Goal: Register for event/course: Register for event/course

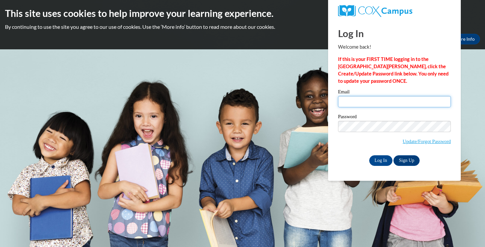
click at [360, 104] on input "Email" at bounding box center [394, 101] width 113 height 11
click at [395, 79] on p "If this is your FIRST TIME logging in to the NEW Cox Campus, click the Create/U…" at bounding box center [394, 70] width 113 height 29
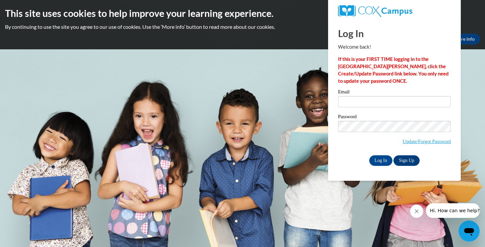
click at [358, 107] on div "Email" at bounding box center [394, 100] width 113 height 23
click at [362, 104] on input "Email" at bounding box center [394, 101] width 113 height 11
type input "thecrgshow@gmail.com"
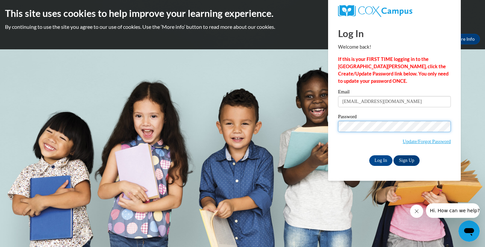
click at [369, 155] on input "Log In" at bounding box center [380, 160] width 23 height 11
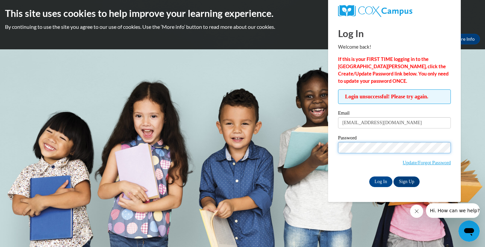
click at [369, 177] on input "Log In" at bounding box center [380, 182] width 23 height 11
click at [379, 180] on input "Log In" at bounding box center [380, 182] width 23 height 11
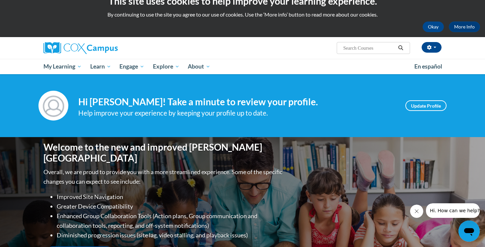
scroll to position [10, 0]
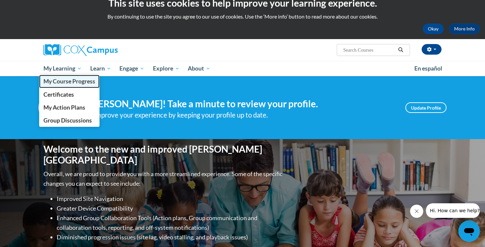
click at [72, 83] on span "My Course Progress" at bounding box center [69, 81] width 52 height 7
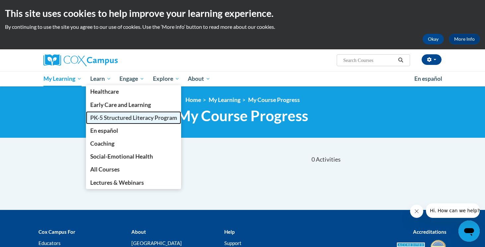
click at [113, 114] on link "PK-5 Structured Literacy Program" at bounding box center [133, 117] width 95 height 13
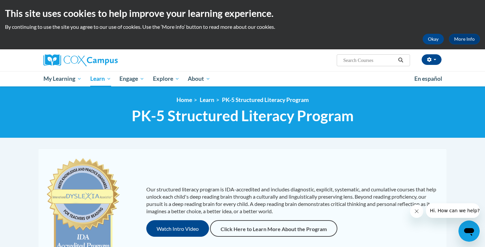
click at [378, 60] on input "Search..." at bounding box center [368, 60] width 53 height 8
type input "literacy"
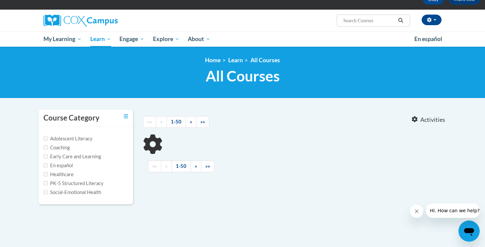
type input "literacy"
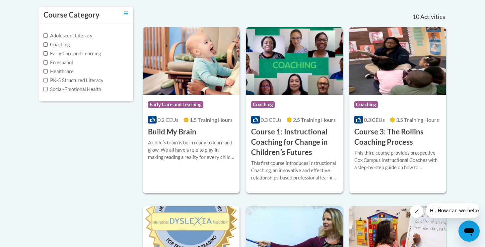
scroll to position [143, 0]
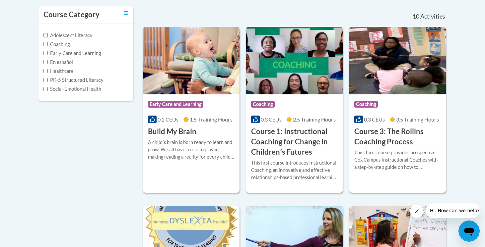
click at [86, 37] on label "Adolescent Literacy" at bounding box center [67, 35] width 49 height 7
click at [48, 37] on input "Adolescent Literacy" at bounding box center [45, 35] width 4 height 4
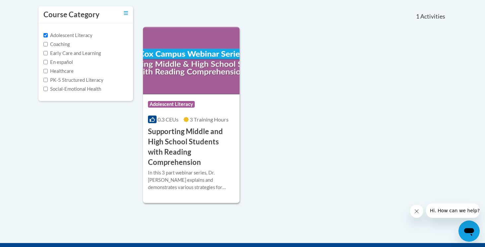
click at [73, 37] on label "Adolescent Literacy" at bounding box center [67, 35] width 49 height 7
click at [48, 37] on input "Adolescent Literacy" at bounding box center [45, 35] width 4 height 4
checkbox input "false"
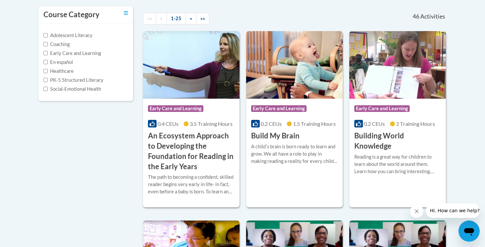
click at [75, 54] on label "Early Care and Learning" at bounding box center [71, 53] width 57 height 7
click at [48, 54] on input "Early Care and Learning" at bounding box center [45, 53] width 4 height 4
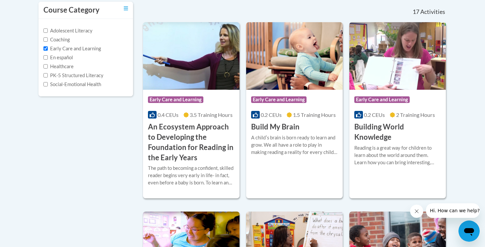
scroll to position [148, 0]
click at [87, 51] on label "Early Care and Learning" at bounding box center [71, 48] width 57 height 7
click at [48, 50] on input "Early Care and Learning" at bounding box center [45, 48] width 4 height 4
checkbox input "false"
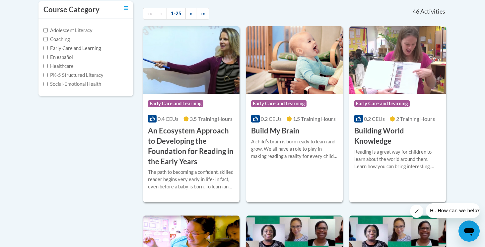
click at [87, 77] on label "PK-5 Structured Literacy" at bounding box center [73, 75] width 60 height 7
click at [48, 77] on input "PK-5 Structured Literacy" at bounding box center [45, 75] width 4 height 4
checkbox input "true"
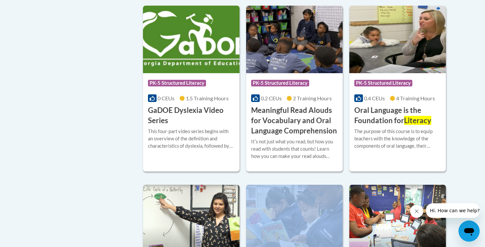
scroll to position [343, 0]
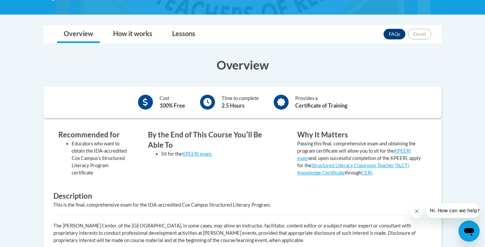
scroll to position [163, 0]
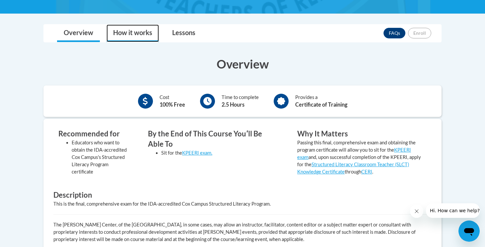
click at [148, 37] on link "How it works" at bounding box center [132, 34] width 52 height 18
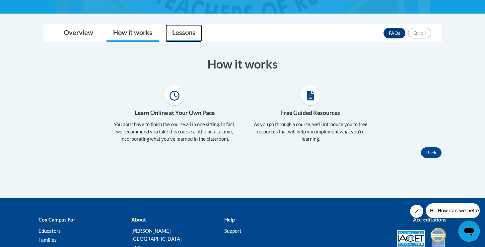
click at [185, 37] on link "Lessons" at bounding box center [183, 34] width 36 height 18
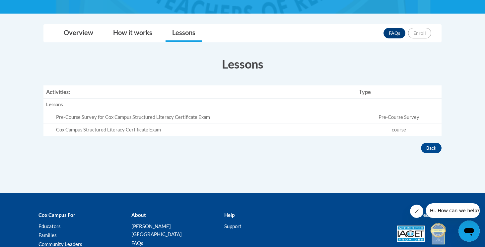
click at [394, 120] on td "Pre-Course Survey" at bounding box center [398, 117] width 85 height 13
click at [400, 131] on td "course" at bounding box center [398, 130] width 85 height 12
click at [72, 33] on link "Overview" at bounding box center [78, 34] width 43 height 18
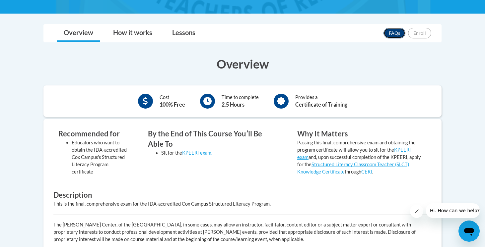
click at [392, 36] on link "FAQs" at bounding box center [394, 33] width 22 height 11
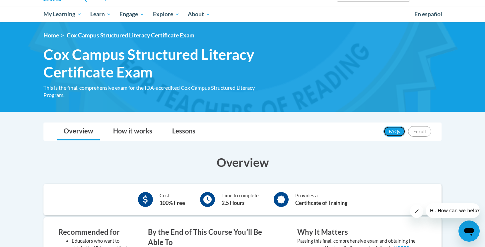
scroll to position [85, 0]
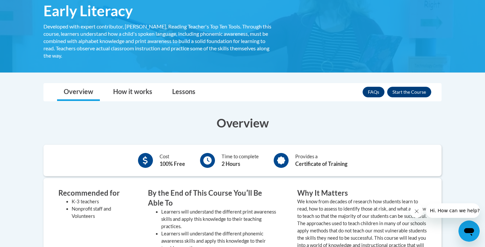
scroll to position [126, 0]
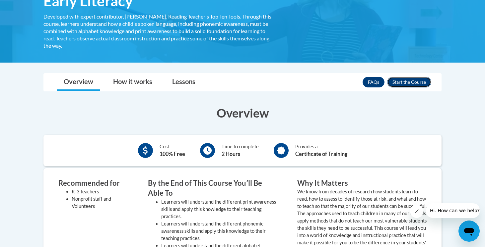
click at [415, 84] on button "Enroll" at bounding box center [409, 82] width 44 height 11
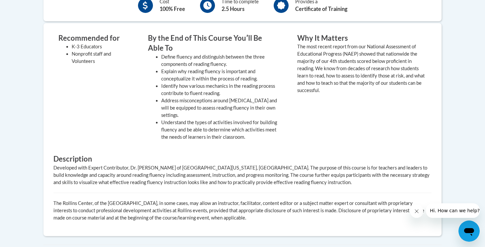
scroll to position [279, 0]
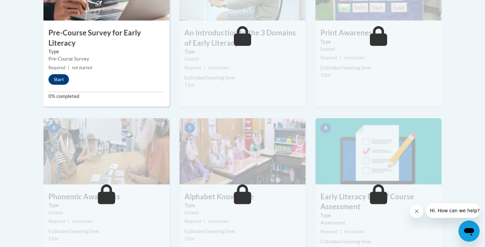
scroll to position [271, 0]
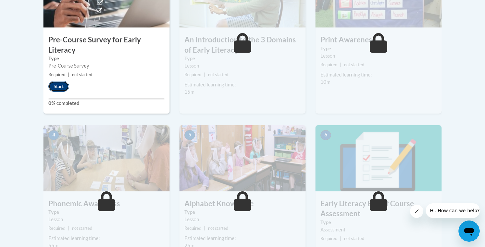
click at [57, 88] on button "Start" at bounding box center [58, 86] width 21 height 11
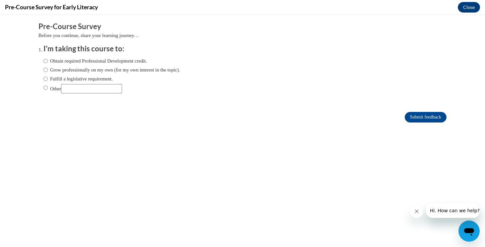
scroll to position [0, 0]
click at [119, 61] on label "Obtain required Professional Development credit." at bounding box center [94, 60] width 103 height 7
click at [48, 61] on input "Obtain required Professional Development credit." at bounding box center [45, 60] width 4 height 7
radio input "true"
click at [411, 116] on input "Submit feedback" at bounding box center [425, 117] width 42 height 11
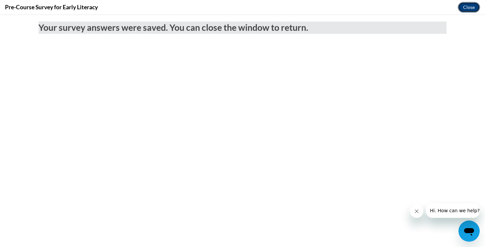
click at [472, 9] on button "Close" at bounding box center [468, 7] width 22 height 11
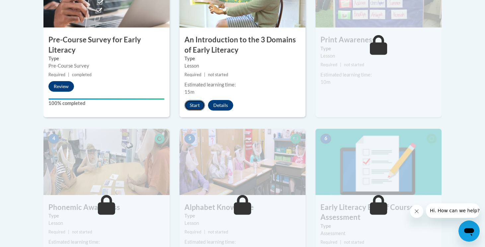
click at [192, 109] on button "Start" at bounding box center [194, 105] width 21 height 11
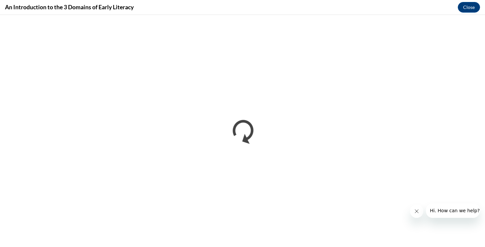
click at [415, 209] on icon "Close message from company" at bounding box center [416, 211] width 5 height 5
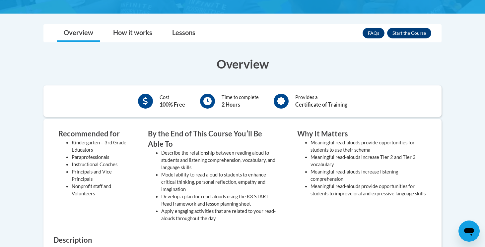
scroll to position [189, 0]
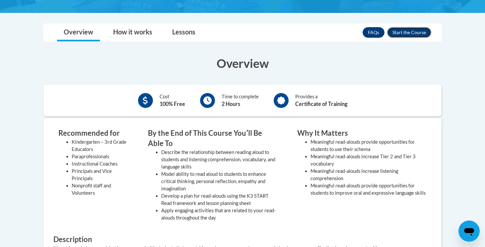
click at [415, 34] on button "Enroll" at bounding box center [409, 32] width 44 height 11
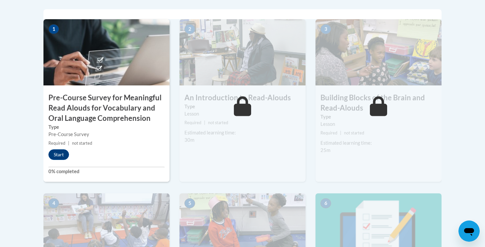
scroll to position [230, 0]
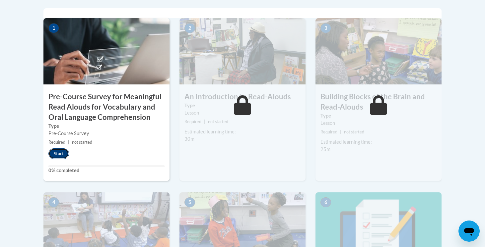
click at [50, 154] on button "Start" at bounding box center [58, 153] width 21 height 11
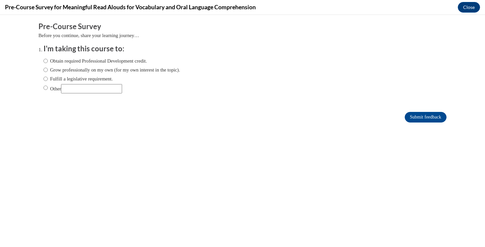
scroll to position [0, 0]
click at [127, 57] on div "Obtain required Professional Development credit. Grow professionally on my own …" at bounding box center [111, 75] width 137 height 43
click at [127, 57] on label "Obtain required Professional Development credit." at bounding box center [94, 60] width 103 height 7
click at [48, 57] on input "Obtain required Professional Development credit." at bounding box center [45, 60] width 4 height 7
radio input "true"
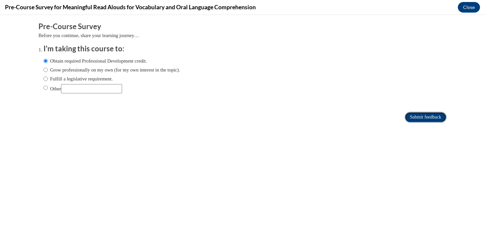
click at [417, 115] on input "Submit feedback" at bounding box center [425, 117] width 42 height 11
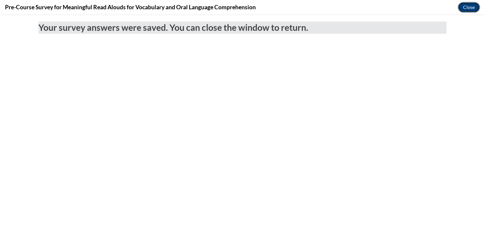
click at [465, 10] on button "Close" at bounding box center [468, 7] width 22 height 11
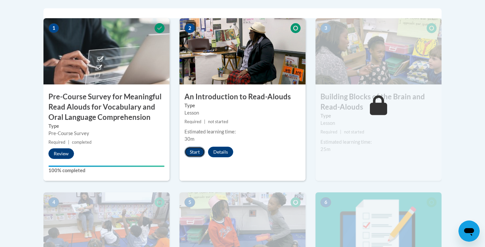
click at [193, 151] on button "Start" at bounding box center [194, 152] width 21 height 11
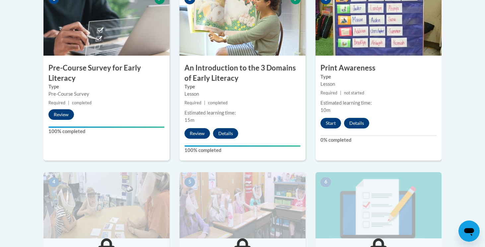
scroll to position [241, 0]
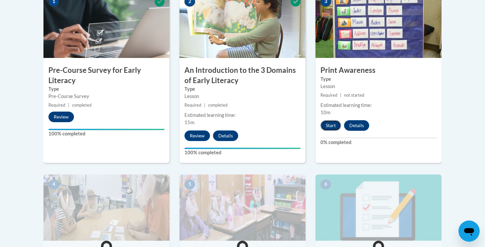
click at [332, 129] on button "Start" at bounding box center [330, 125] width 21 height 11
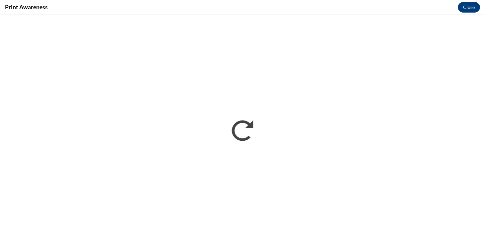
scroll to position [0, 0]
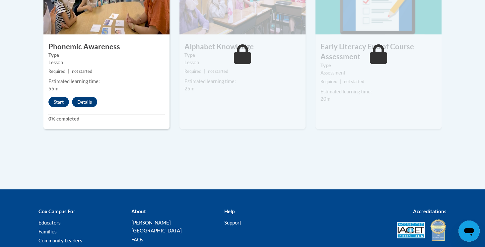
scroll to position [457, 0]
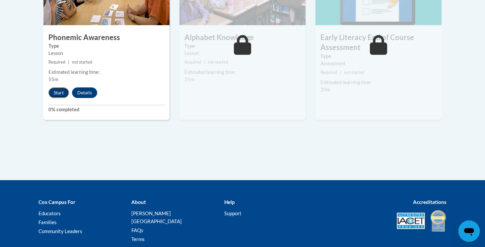
click at [62, 96] on button "Start" at bounding box center [58, 93] width 21 height 11
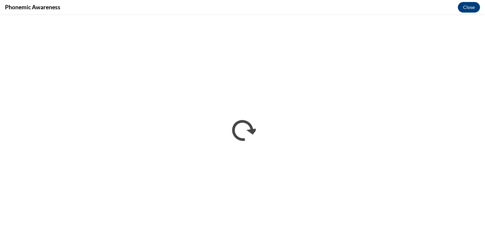
scroll to position [0, 0]
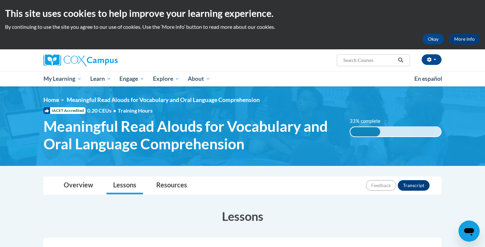
scroll to position [241, 0]
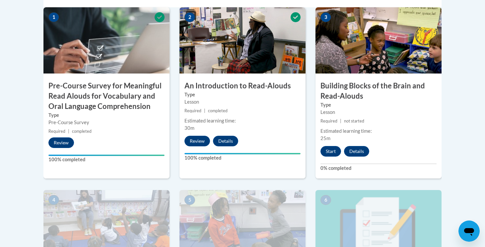
click at [471, 143] on body "This site uses cookies to help improve your learning experience. By continuing …" at bounding box center [242, 140] width 485 height 762
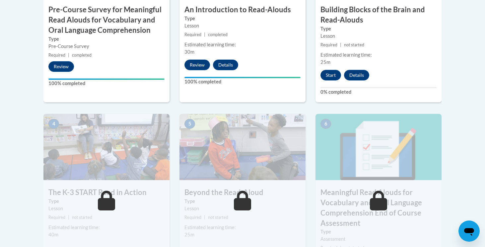
scroll to position [279, 0]
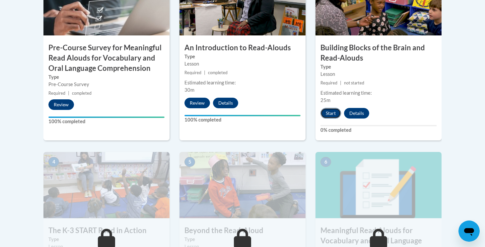
click at [332, 112] on button "Start" at bounding box center [330, 113] width 21 height 11
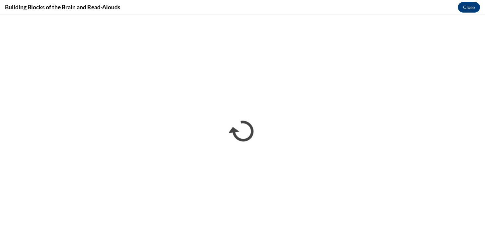
scroll to position [0, 0]
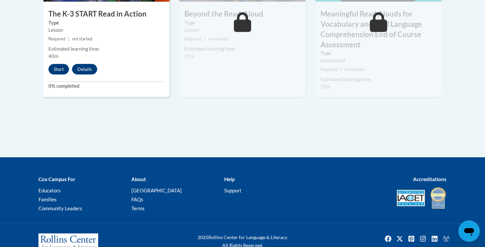
scroll to position [497, 0]
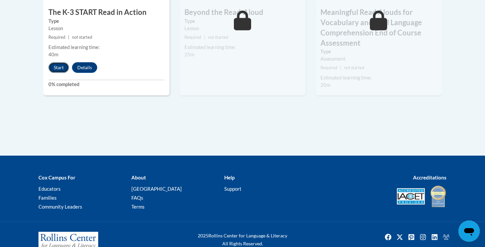
click at [60, 71] on button "Start" at bounding box center [58, 67] width 21 height 11
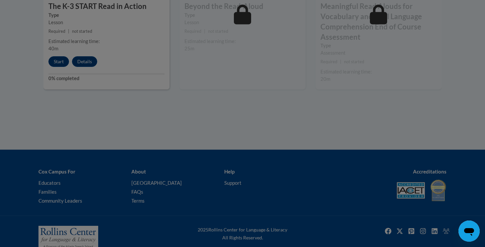
scroll to position [505, 0]
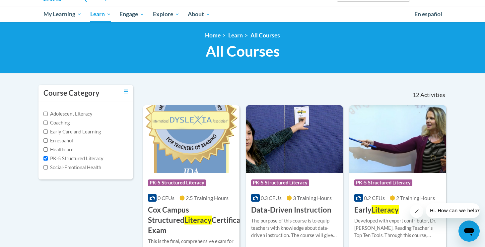
scroll to position [17, 0]
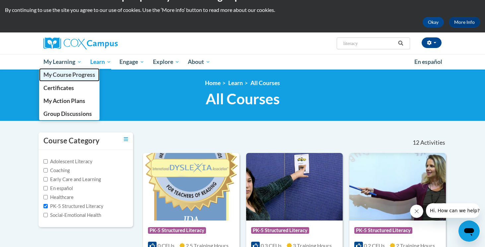
click at [68, 75] on span "My Course Progress" at bounding box center [69, 74] width 52 height 7
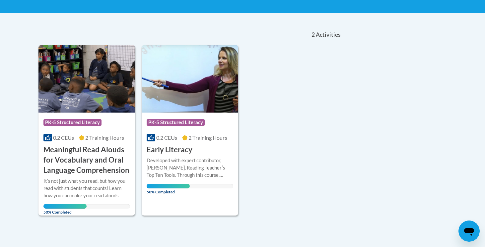
scroll to position [127, 0]
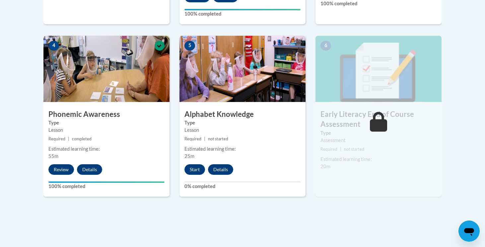
scroll to position [381, 0]
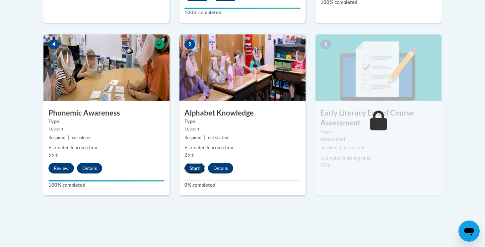
click at [192, 168] on button "Start" at bounding box center [194, 168] width 21 height 11
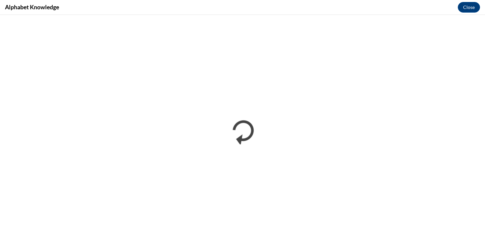
scroll to position [0, 0]
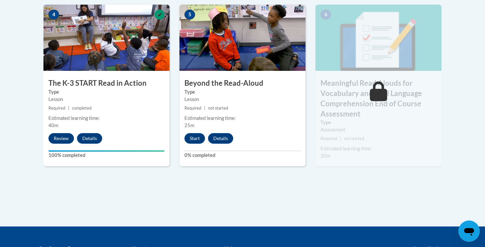
scroll to position [430, 0]
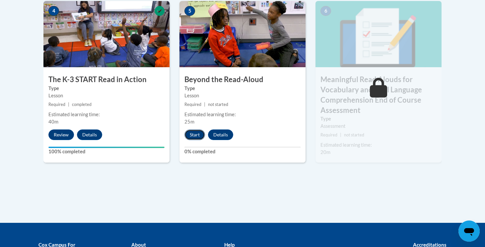
click at [193, 137] on button "Start" at bounding box center [194, 135] width 21 height 11
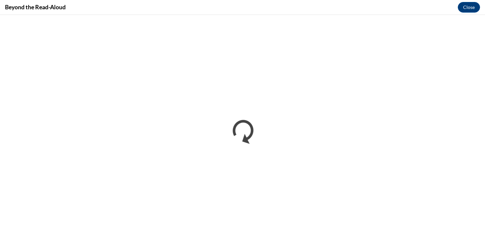
scroll to position [0, 0]
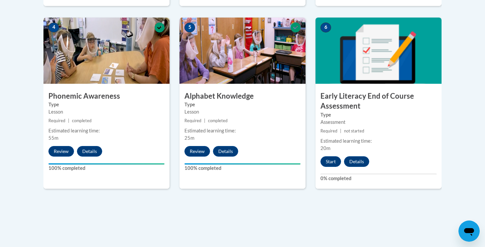
scroll to position [406, 0]
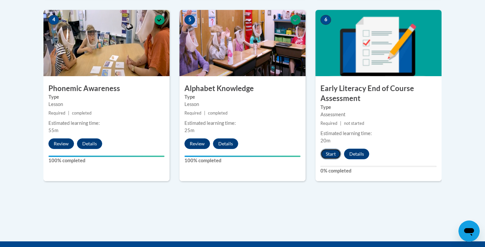
click at [328, 152] on button "Start" at bounding box center [330, 154] width 21 height 11
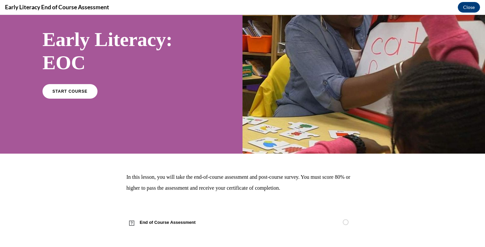
scroll to position [46, 0]
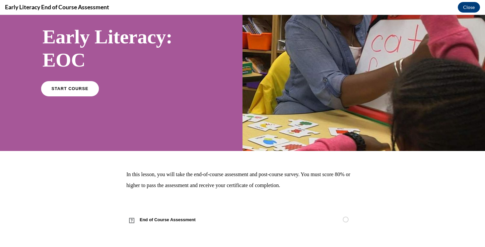
click at [79, 90] on span "START COURSE" at bounding box center [69, 88] width 37 height 5
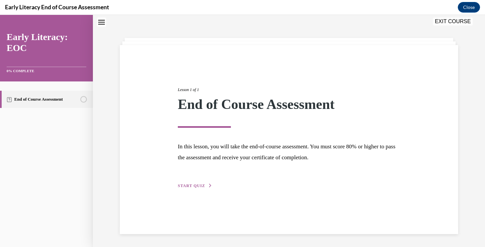
scroll to position [21, 0]
click at [191, 185] on span "START QUIZ" at bounding box center [191, 185] width 27 height 5
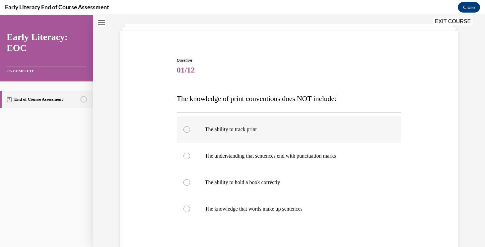
scroll to position [37, 0]
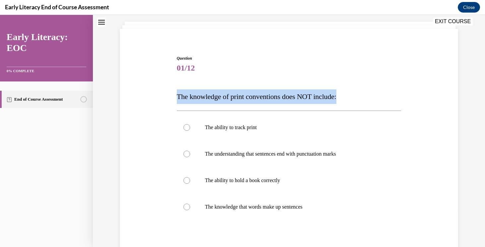
drag, startPoint x: 354, startPoint y: 95, endPoint x: 175, endPoint y: 91, distance: 179.0
click at [175, 91] on div "Question 01/12 The knowledge of print conventions does NOT include: The ability…" at bounding box center [288, 168] width 341 height 267
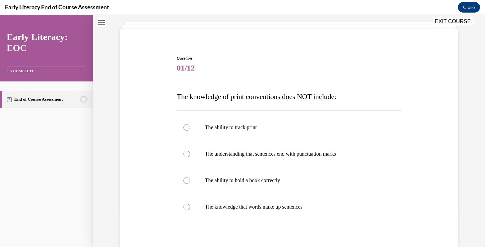
click at [294, 72] on span "01/12" at bounding box center [289, 67] width 224 height 13
click at [275, 180] on p "The ability to hold a book correctly" at bounding box center [295, 180] width 180 height 7
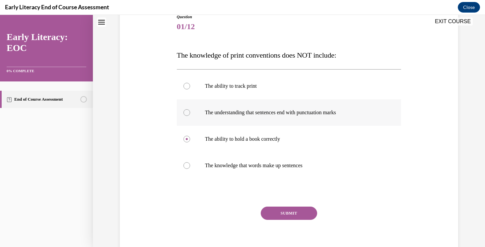
scroll to position [105, 0]
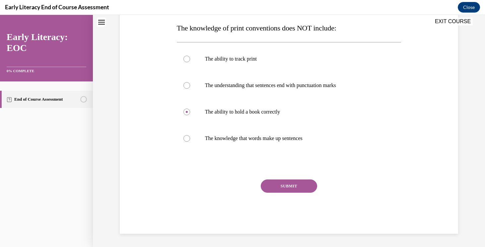
click at [302, 186] on button "SUBMIT" at bounding box center [289, 186] width 56 height 13
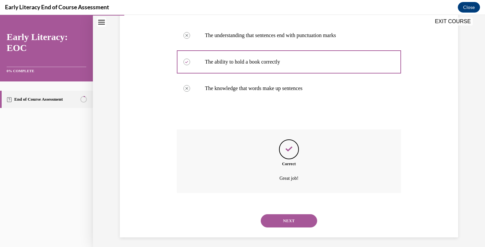
scroll to position [159, 0]
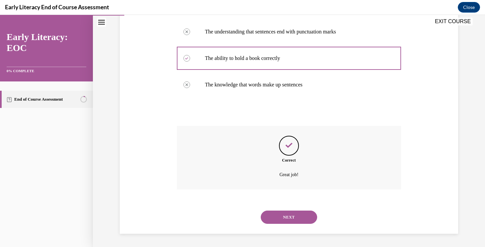
click at [292, 212] on button "NEXT" at bounding box center [289, 217] width 56 height 13
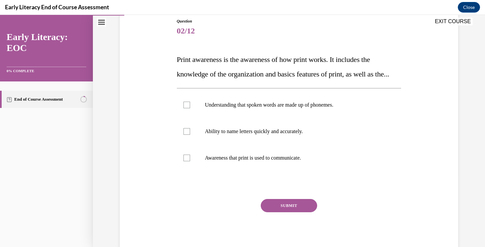
scroll to position [73, 0]
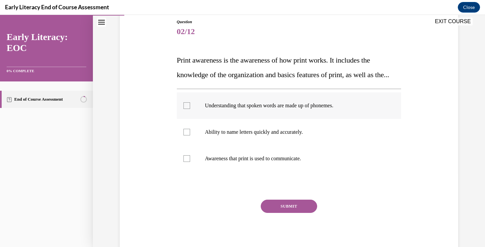
click at [193, 119] on div at bounding box center [289, 105] width 224 height 27
click at [192, 140] on div at bounding box center [289, 132] width 224 height 27
click at [195, 119] on div at bounding box center [289, 105] width 224 height 27
click at [194, 146] on div at bounding box center [289, 132] width 224 height 27
click at [193, 172] on div at bounding box center [289, 159] width 224 height 27
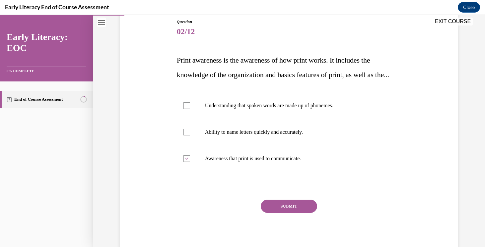
click at [286, 213] on button "SUBMIT" at bounding box center [289, 206] width 56 height 13
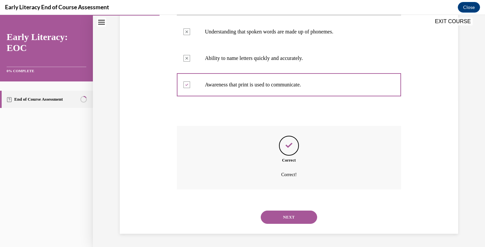
scroll to position [162, 0]
click at [286, 221] on button "NEXT" at bounding box center [289, 217] width 56 height 13
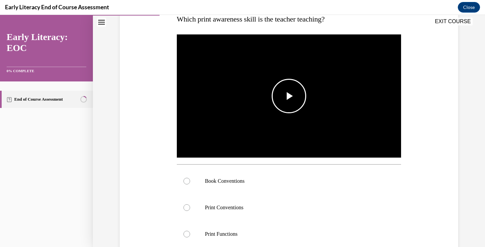
scroll to position [111, 0]
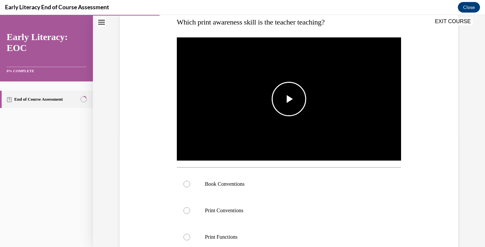
click at [289, 99] on span "Video player" at bounding box center [289, 99] width 0 height 0
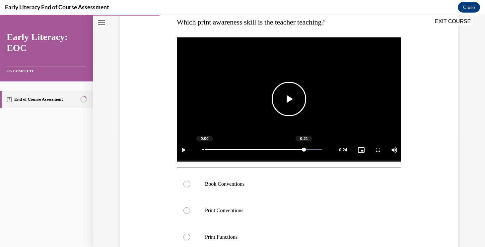
click at [204, 148] on div "Loaded : 100.00% 0:00 0:21" at bounding box center [261, 150] width 127 height 25
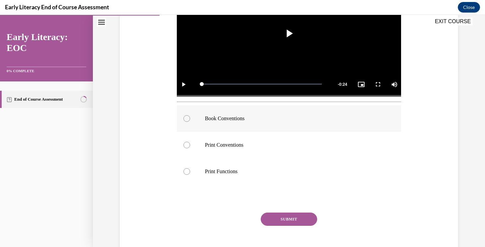
scroll to position [177, 0]
click at [236, 121] on p "Book Conventions" at bounding box center [295, 118] width 180 height 7
click at [287, 217] on button "SUBMIT" at bounding box center [289, 218] width 56 height 13
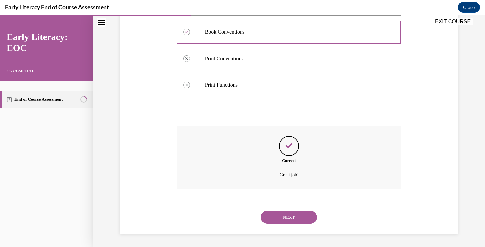
click at [294, 221] on button "NEXT" at bounding box center [289, 217] width 56 height 13
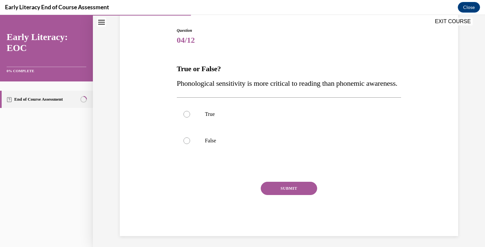
scroll to position [62, 0]
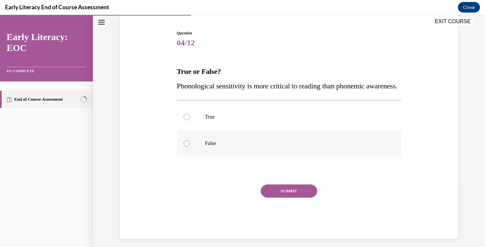
click at [225, 147] on p "False" at bounding box center [295, 143] width 180 height 7
click at [280, 198] on button "SUBMIT" at bounding box center [289, 191] width 56 height 13
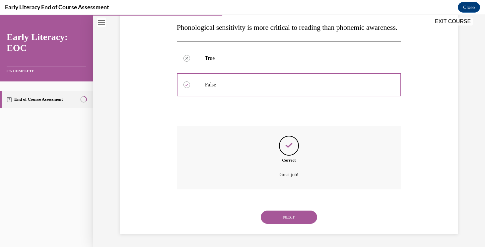
scroll to position [135, 0]
click at [296, 213] on button "NEXT" at bounding box center [289, 217] width 56 height 13
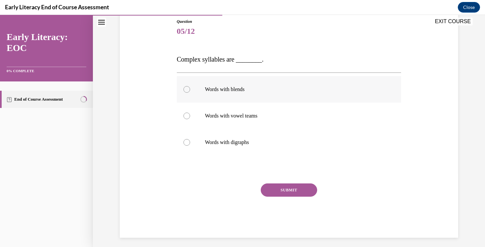
click at [250, 93] on div at bounding box center [289, 89] width 224 height 27
click at [290, 188] on button "SUBMIT" at bounding box center [289, 190] width 56 height 13
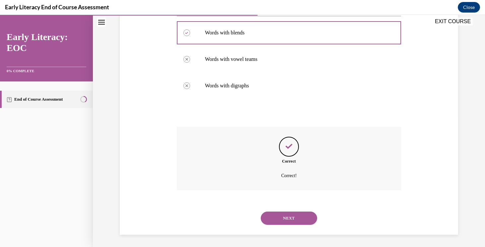
scroll to position [131, 0]
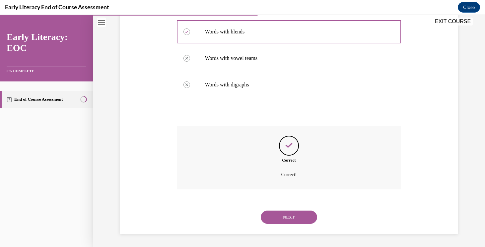
click at [293, 216] on button "NEXT" at bounding box center [289, 217] width 56 height 13
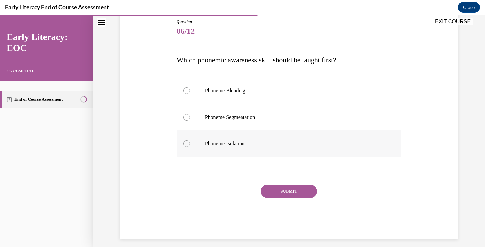
click at [245, 153] on div at bounding box center [289, 144] width 224 height 27
click at [282, 194] on button "SUBMIT" at bounding box center [289, 191] width 56 height 13
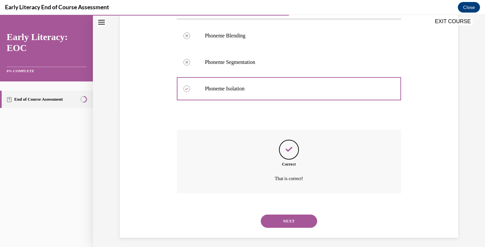
scroll to position [133, 0]
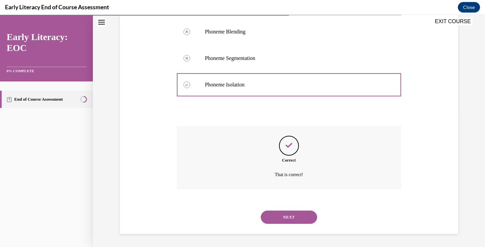
click at [286, 213] on button "NEXT" at bounding box center [289, 217] width 56 height 13
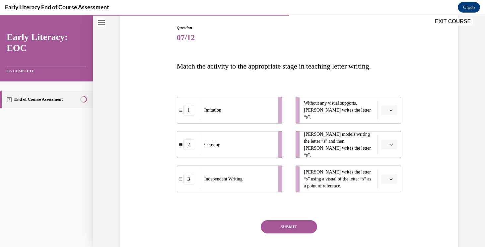
scroll to position [66, 0]
click at [328, 148] on span "Mr. Brown models writing the letter “s” and then Tina writes the letter “s”." at bounding box center [339, 146] width 70 height 28
click at [391, 148] on button "button" at bounding box center [389, 146] width 16 height 10
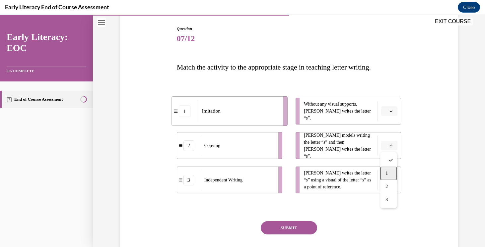
click at [390, 173] on div "1" at bounding box center [388, 173] width 17 height 13
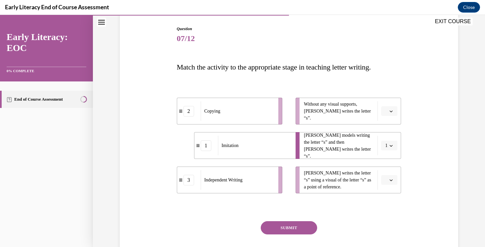
click at [391, 179] on icon "button" at bounding box center [390, 180] width 3 height 3
click at [391, 225] on div "2" at bounding box center [388, 221] width 17 height 13
click at [390, 112] on icon "button" at bounding box center [390, 111] width 3 height 3
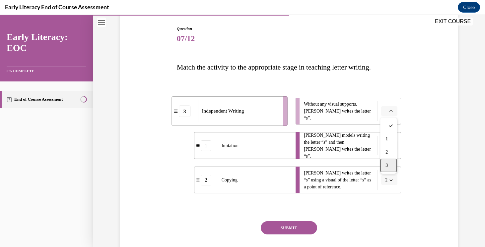
click at [388, 167] on div "3" at bounding box center [388, 165] width 17 height 13
click at [305, 228] on button "SUBMIT" at bounding box center [289, 227] width 56 height 13
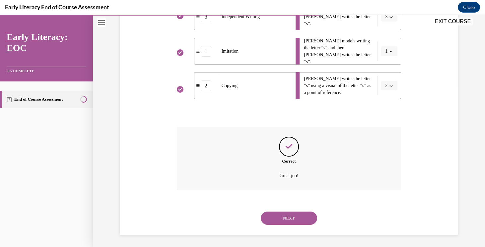
scroll to position [162, 0]
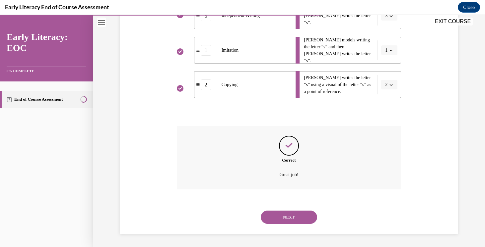
click at [302, 218] on button "NEXT" at bounding box center [289, 217] width 56 height 13
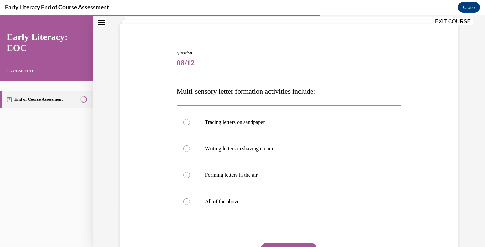
scroll to position [44, 0]
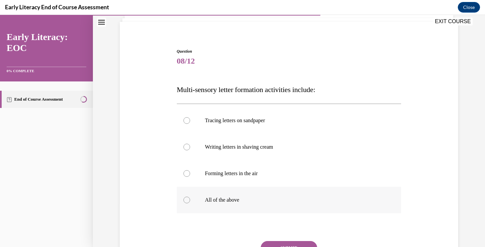
click at [289, 206] on div at bounding box center [289, 200] width 224 height 27
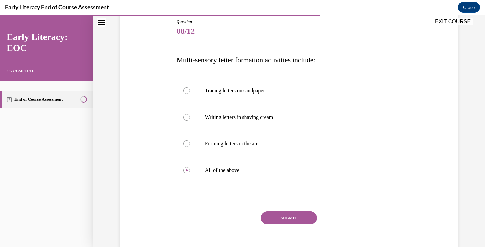
click at [290, 217] on button "SUBMIT" at bounding box center [289, 217] width 56 height 13
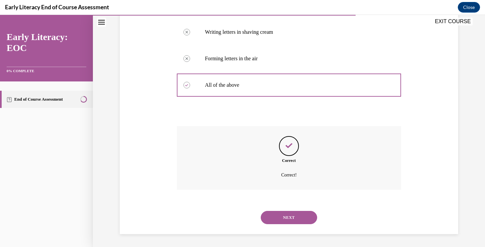
scroll to position [159, 0]
click at [289, 216] on button "NEXT" at bounding box center [289, 217] width 56 height 13
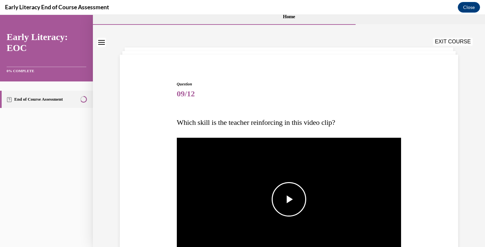
scroll to position [13, 0]
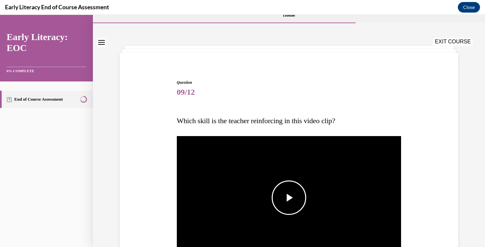
click at [289, 198] on span "Video player" at bounding box center [289, 198] width 0 height 0
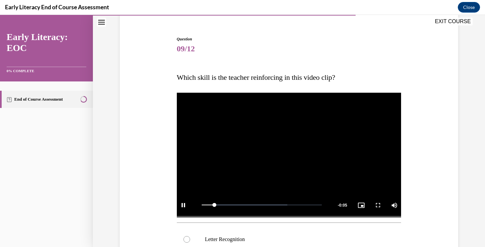
scroll to position [59, 0]
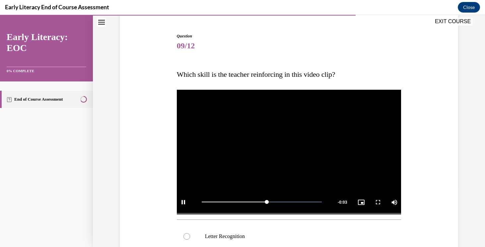
click at [426, 165] on div "Question 09/12 Which skill is the teacher reinforcing in this video clip? Video…" at bounding box center [288, 212] width 341 height 398
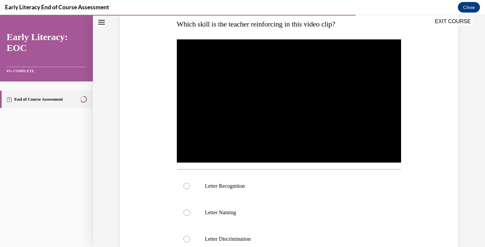
scroll to position [110, 0]
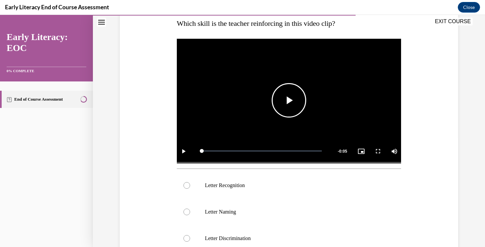
click at [289, 100] on span "Video player" at bounding box center [289, 100] width 0 height 0
click at [374, 151] on span "Video player" at bounding box center [377, 151] width 13 height 0
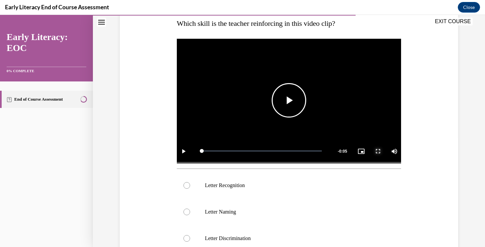
click at [378, 151] on span "Video player" at bounding box center [377, 151] width 13 height 0
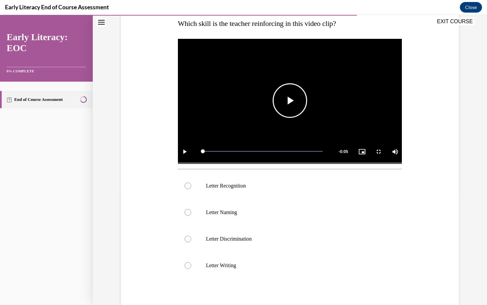
click at [290, 100] on span "Video player" at bounding box center [290, 100] width 0 height 0
click at [385, 151] on span "Video player" at bounding box center [378, 151] width 13 height 0
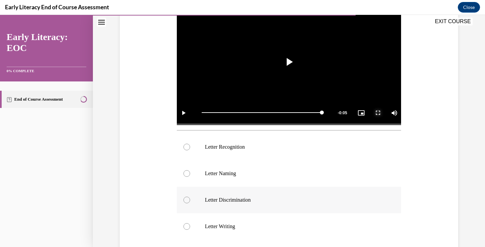
scroll to position [149, 0]
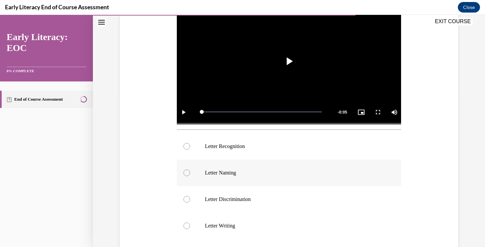
click at [228, 177] on div at bounding box center [289, 173] width 224 height 27
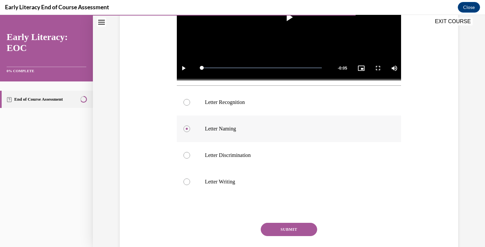
scroll to position [195, 0]
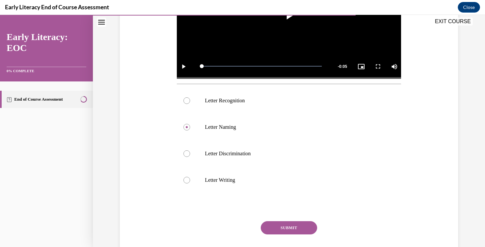
click at [285, 229] on button "SUBMIT" at bounding box center [289, 227] width 56 height 13
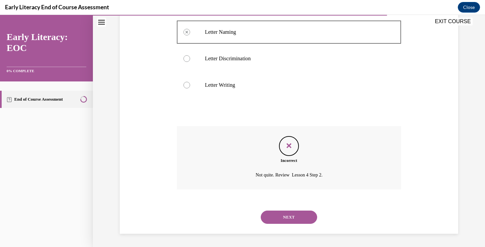
scroll to position [290, 0]
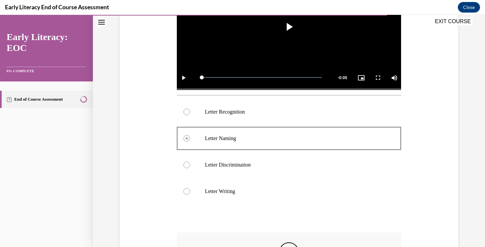
click at [279, 117] on div at bounding box center [289, 112] width 224 height 27
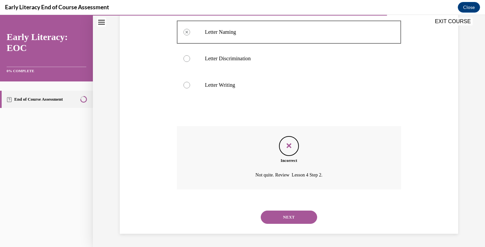
click at [295, 229] on div "NEXT" at bounding box center [289, 217] width 224 height 27
click at [295, 218] on button "NEXT" at bounding box center [289, 217] width 56 height 13
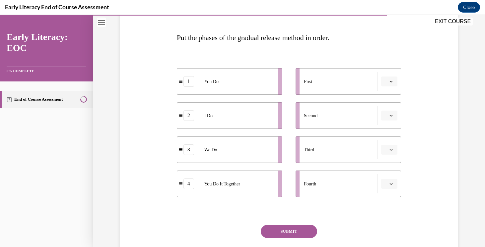
scroll to position [100, 0]
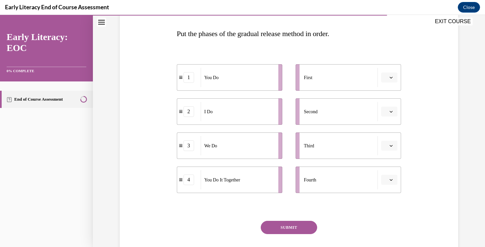
click at [389, 79] on span "button" at bounding box center [390, 77] width 5 height 5
click at [387, 118] on span "2" at bounding box center [386, 118] width 2 height 5
click at [392, 112] on icon "button" at bounding box center [390, 111] width 3 height 3
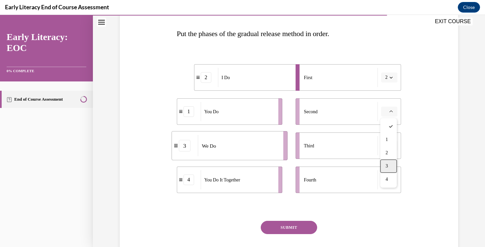
click at [388, 167] on div "3" at bounding box center [388, 166] width 17 height 13
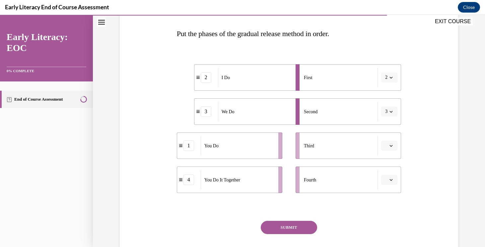
click at [390, 147] on icon "button" at bounding box center [390, 145] width 3 height 3
click at [383, 214] on div "4" at bounding box center [388, 213] width 17 height 13
click at [390, 181] on icon "button" at bounding box center [390, 179] width 3 height 3
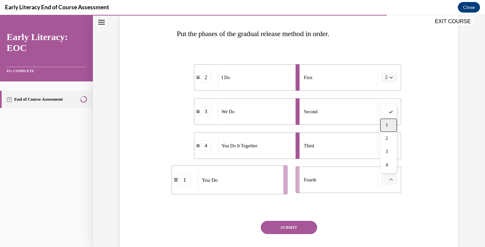
click at [393, 128] on div "1" at bounding box center [388, 125] width 17 height 13
click at [437, 142] on div "Question 10/12 Put the phases of the gradual release method in order. 2 I Do 3 …" at bounding box center [288, 123] width 341 height 303
click at [298, 222] on button "SUBMIT" at bounding box center [289, 227] width 56 height 13
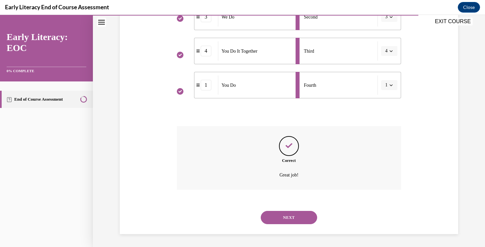
scroll to position [195, 0]
click at [297, 223] on button "NEXT" at bounding box center [289, 217] width 56 height 13
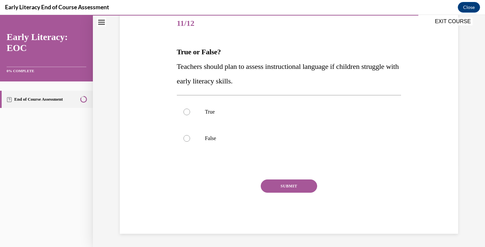
scroll to position [74, 0]
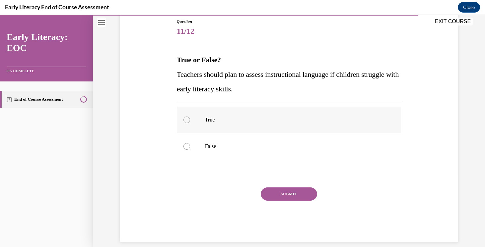
click at [250, 114] on div at bounding box center [289, 120] width 224 height 27
click at [272, 194] on button "SUBMIT" at bounding box center [289, 194] width 56 height 13
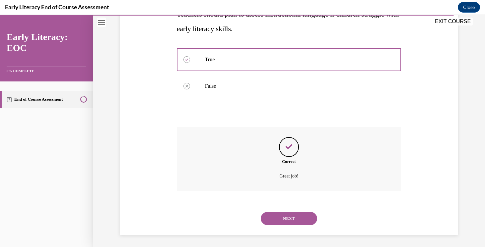
scroll to position [135, 0]
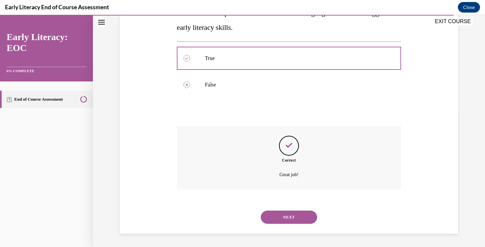
click at [290, 220] on button "NEXT" at bounding box center [289, 217] width 56 height 13
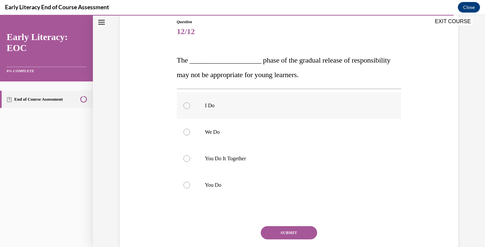
scroll to position [70, 0]
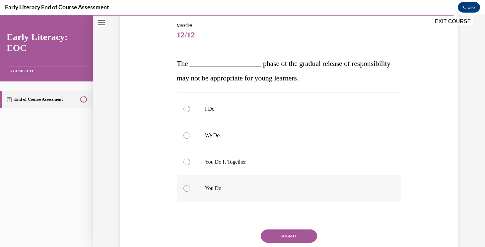
click at [216, 187] on p "You Do" at bounding box center [295, 188] width 180 height 7
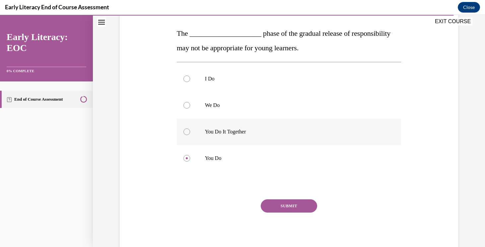
scroll to position [101, 0]
click at [285, 205] on button "SUBMIT" at bounding box center [289, 205] width 56 height 13
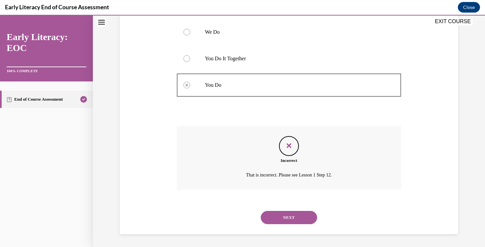
scroll to position [174, 0]
click at [287, 217] on button "NEXT" at bounding box center [289, 217] width 56 height 13
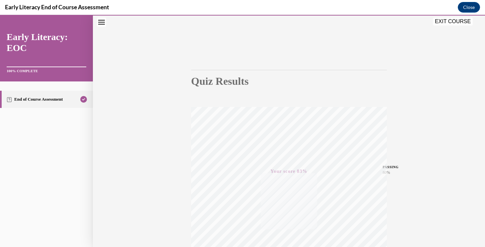
scroll to position [0, 0]
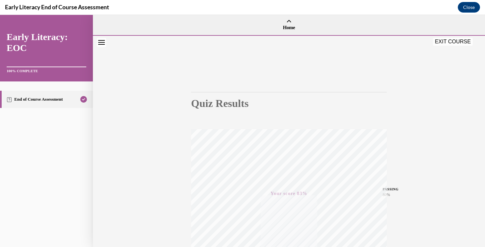
click at [454, 41] on button "EXIT COURSE" at bounding box center [453, 42] width 40 height 8
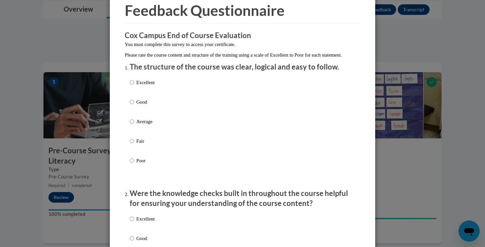
scroll to position [29, 0]
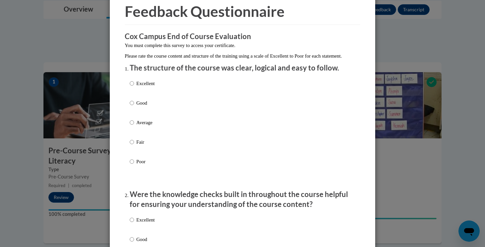
click at [249, 84] on div "Excellent Good Average Fair Poor" at bounding box center [242, 131] width 225 height 108
click at [136, 87] on p "Excellent" at bounding box center [145, 83] width 18 height 7
click at [134, 87] on input "Excellent" at bounding box center [132, 83] width 4 height 7
radio input "true"
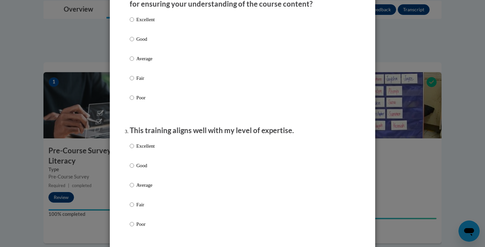
scroll to position [226, 0]
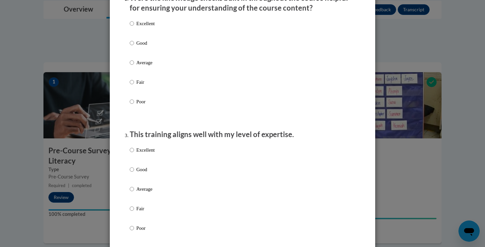
click at [145, 27] on p "Excellent" at bounding box center [145, 23] width 18 height 7
click at [134, 27] on input "Excellent" at bounding box center [132, 23] width 4 height 7
radio input "true"
click at [138, 154] on p "Excellent" at bounding box center [145, 150] width 18 height 7
click at [134, 154] on input "Excellent" at bounding box center [132, 150] width 4 height 7
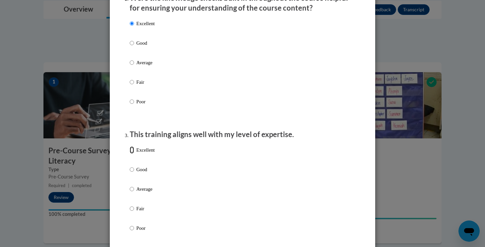
radio input "true"
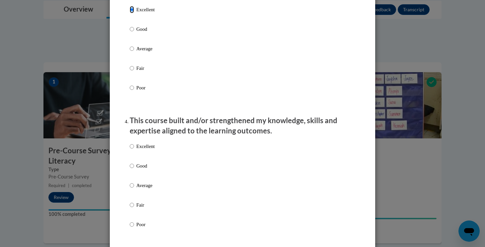
scroll to position [479, 0]
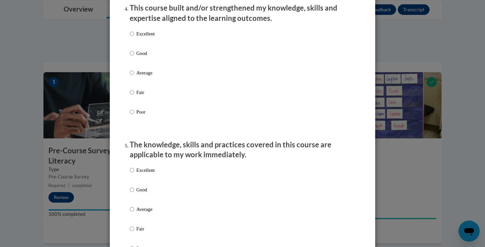
click at [151, 37] on p "Excellent" at bounding box center [145, 33] width 18 height 7
click at [134, 37] on input "Excellent" at bounding box center [132, 33] width 4 height 7
radio input "true"
click at [146, 174] on p "Excellent" at bounding box center [145, 170] width 18 height 7
click at [134, 174] on input "Excellent" at bounding box center [132, 170] width 4 height 7
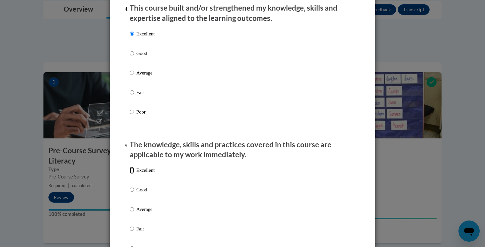
radio input "true"
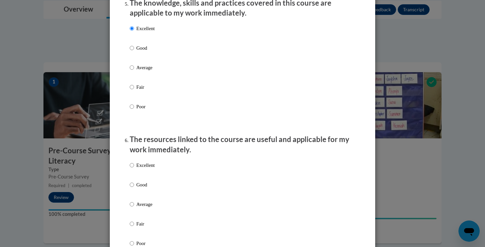
click at [146, 178] on label "Excellent" at bounding box center [142, 171] width 25 height 18
click at [134, 169] on input "Excellent" at bounding box center [132, 165] width 4 height 7
radio input "true"
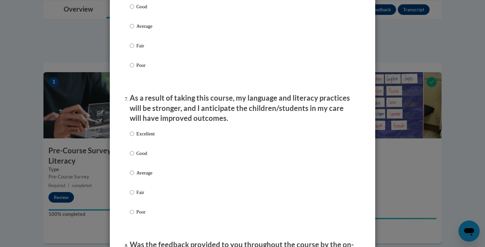
scroll to position [802, 0]
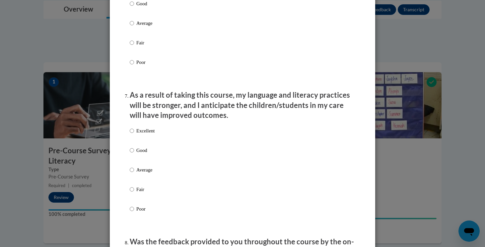
click at [148, 135] on p "Excellent" at bounding box center [145, 130] width 18 height 7
click at [134, 135] on input "Excellent" at bounding box center [132, 130] width 4 height 7
radio input "true"
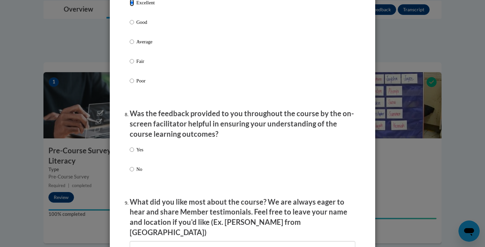
scroll to position [964, 0]
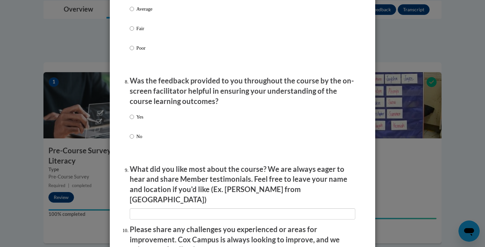
click at [139, 121] on p "Yes" at bounding box center [139, 116] width 7 height 7
click at [134, 121] on input "Yes" at bounding box center [132, 116] width 4 height 7
radio input "true"
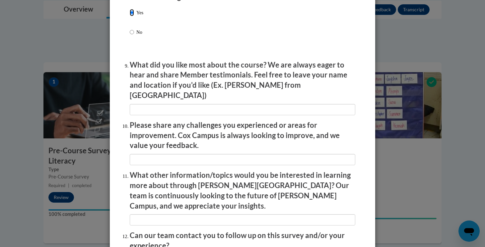
scroll to position [1132, 0]
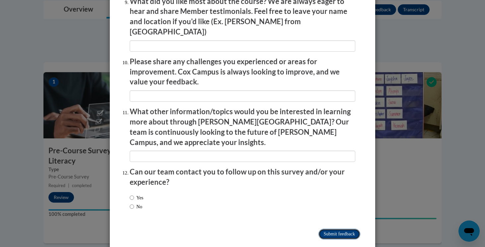
click at [322, 229] on input "Submit feedback" at bounding box center [339, 234] width 42 height 11
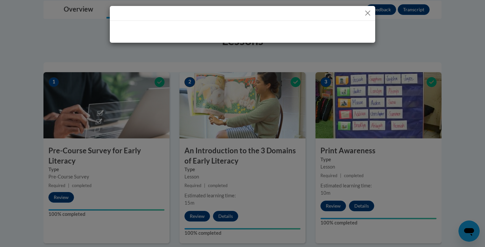
click at [367, 14] on button "Close" at bounding box center [367, 13] width 8 height 8
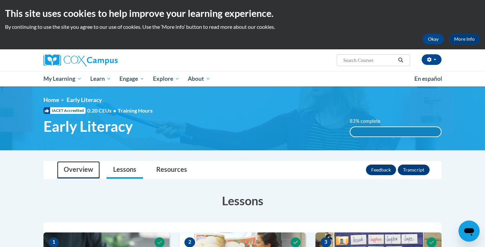
click at [85, 174] on link "Overview" at bounding box center [78, 170] width 43 height 18
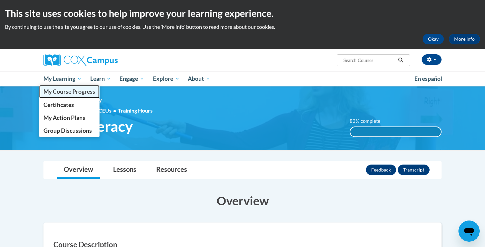
click at [71, 92] on span "My Course Progress" at bounding box center [69, 91] width 52 height 7
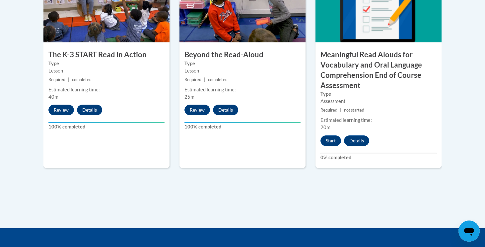
scroll to position [456, 0]
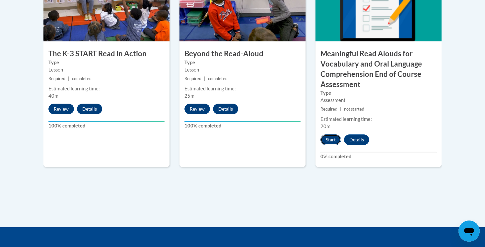
click at [328, 139] on button "Start" at bounding box center [330, 140] width 21 height 11
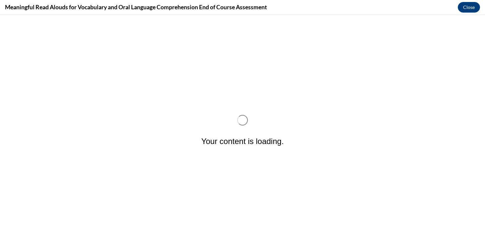
scroll to position [0, 0]
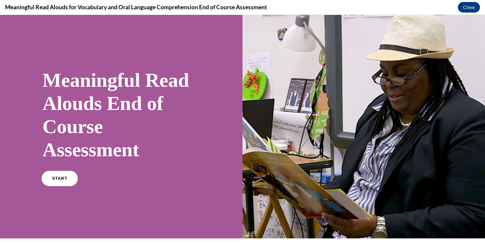
click at [65, 176] on link "START" at bounding box center [59, 178] width 36 height 15
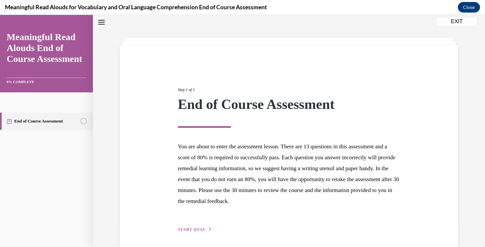
scroll to position [46, 0]
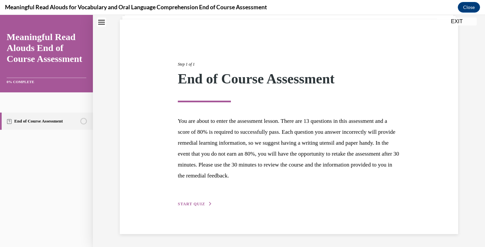
click at [180, 199] on div "Step 1 of 1 End of Course Assessment You are about to enter the assessment less…" at bounding box center [289, 127] width 232 height 162
click at [190, 208] on div "Step 1 of 1 End of Course Assessment You are about to enter the assessment less…" at bounding box center [289, 127] width 338 height 215
click at [190, 206] on span "START QUIZ" at bounding box center [191, 204] width 27 height 5
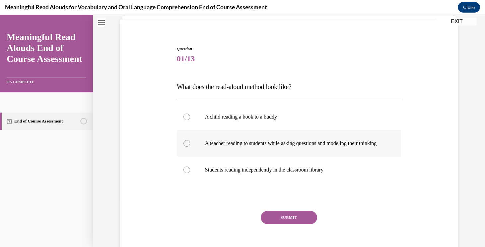
click at [246, 147] on p "A teacher reading to students while asking questions and modeling their thinking" at bounding box center [295, 143] width 180 height 7
click at [190, 147] on input "A teacher reading to students while asking questions and modeling their thinking" at bounding box center [186, 143] width 7 height 7
radio input "true"
click at [285, 222] on button "SUBMIT" at bounding box center [289, 217] width 56 height 13
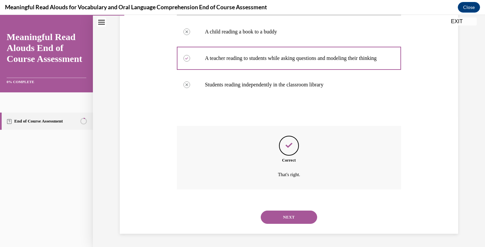
click at [285, 216] on button "NEXT" at bounding box center [289, 217] width 56 height 13
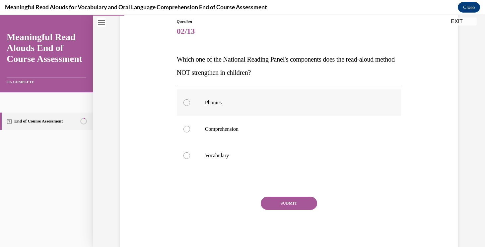
click at [253, 104] on p "Phonics" at bounding box center [295, 102] width 180 height 7
click at [190, 104] on input "Phonics" at bounding box center [186, 102] width 7 height 7
radio input "true"
click at [280, 199] on button "SUBMIT" at bounding box center [289, 203] width 56 height 13
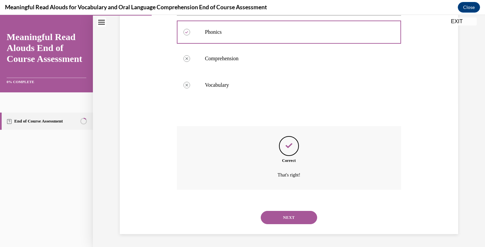
scroll to position [145, 0]
click at [284, 213] on button "NEXT" at bounding box center [289, 217] width 56 height 13
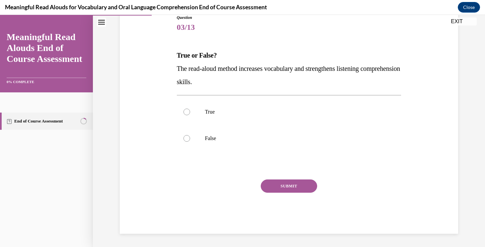
scroll to position [74, 0]
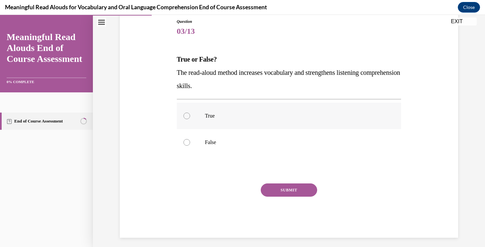
click at [276, 116] on p "True" at bounding box center [295, 116] width 180 height 7
click at [190, 116] on input "True" at bounding box center [186, 116] width 7 height 7
radio input "true"
click at [276, 188] on button "SUBMIT" at bounding box center [289, 190] width 56 height 13
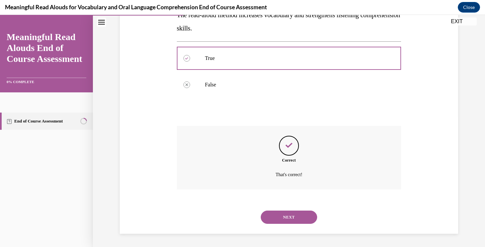
click at [294, 218] on button "NEXT" at bounding box center [289, 217] width 56 height 13
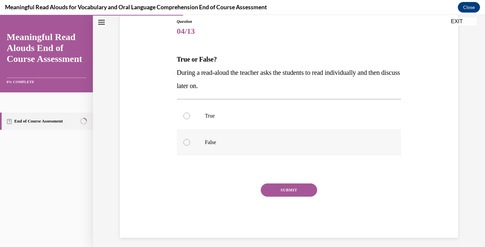
click at [188, 134] on label "False" at bounding box center [289, 142] width 224 height 27
click at [188, 139] on input "False" at bounding box center [186, 142] width 7 height 7
radio input "true"
click at [272, 192] on button "SUBMIT" at bounding box center [289, 190] width 56 height 13
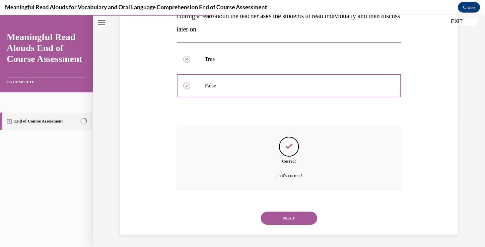
scroll to position [131, 0]
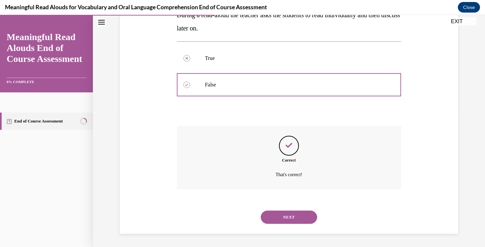
click at [295, 213] on button "NEXT" at bounding box center [289, 217] width 56 height 13
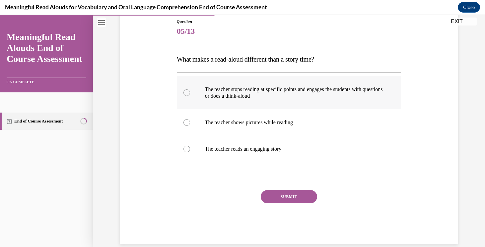
click at [367, 93] on p "The teacher stops reading at specific points and engages the students with ques…" at bounding box center [295, 92] width 180 height 13
click at [190, 93] on input "The teacher stops reading at specific points and engages the students with ques…" at bounding box center [186, 92] width 7 height 7
radio input "true"
click at [291, 199] on button "SUBMIT" at bounding box center [289, 196] width 56 height 13
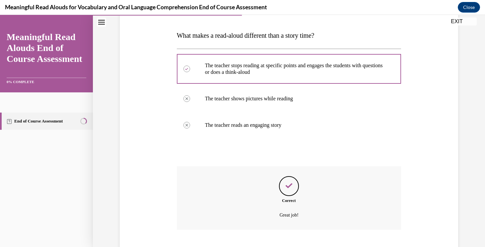
scroll to position [138, 0]
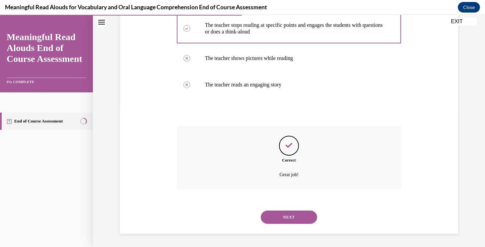
click at [286, 219] on button "NEXT" at bounding box center [289, 217] width 56 height 13
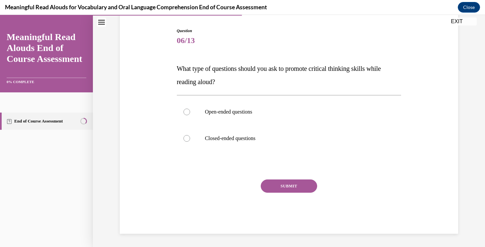
scroll to position [64, 0]
click at [222, 114] on p "Open-ended questions" at bounding box center [295, 112] width 180 height 7
click at [190, 114] on input "Open-ended questions" at bounding box center [186, 112] width 7 height 7
radio input "true"
click at [298, 187] on button "SUBMIT" at bounding box center [289, 186] width 56 height 13
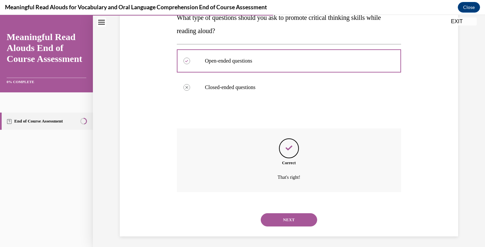
scroll to position [118, 0]
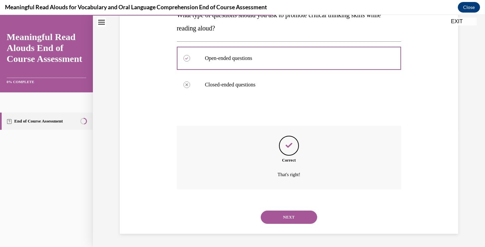
click at [284, 211] on button "NEXT" at bounding box center [289, 217] width 56 height 13
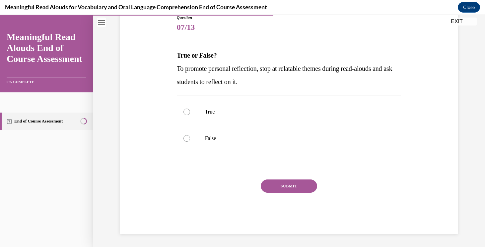
scroll to position [74, 0]
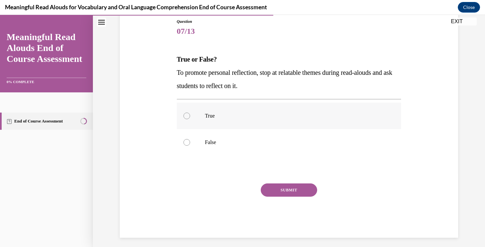
click at [216, 115] on p "True" at bounding box center [295, 116] width 180 height 7
click at [190, 115] on input "True" at bounding box center [186, 116] width 7 height 7
radio input "true"
click at [285, 190] on button "SUBMIT" at bounding box center [289, 190] width 56 height 13
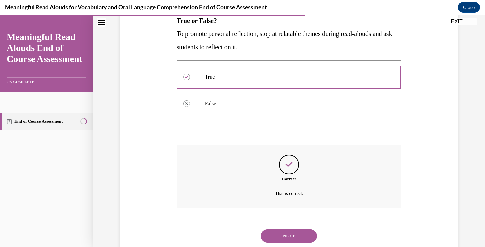
scroll to position [131, 0]
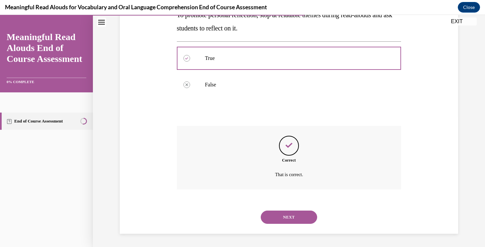
click at [286, 214] on button "NEXT" at bounding box center [289, 217] width 56 height 13
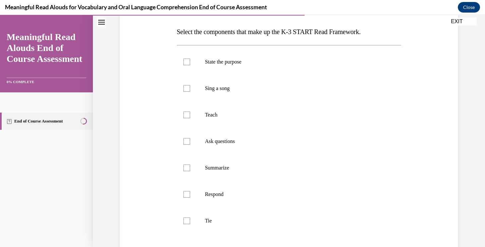
scroll to position [102, 0]
click at [246, 62] on p "State the purpose" at bounding box center [295, 61] width 180 height 7
click at [190, 62] on input "State the purpose" at bounding box center [186, 61] width 7 height 7
checkbox input "true"
click at [212, 112] on p "Teach" at bounding box center [295, 114] width 180 height 7
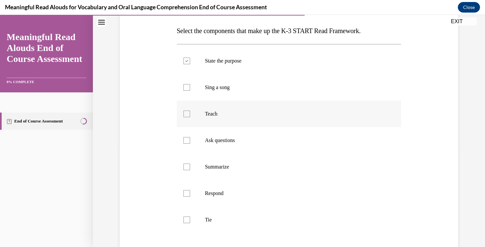
click at [190, 112] on input "Teach" at bounding box center [186, 114] width 7 height 7
checkbox input "true"
click at [220, 137] on p "Ask questions" at bounding box center [295, 140] width 180 height 7
click at [190, 137] on input "Ask questions" at bounding box center [186, 140] width 7 height 7
checkbox input "true"
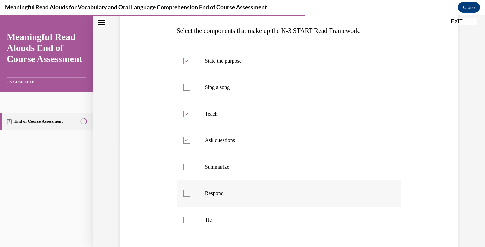
click at [213, 189] on label "Respond" at bounding box center [289, 193] width 224 height 27
click at [190, 190] on input "Respond" at bounding box center [186, 193] width 7 height 7
checkbox input "true"
click at [216, 217] on p "Tie" at bounding box center [295, 220] width 180 height 7
click at [190, 217] on input "Tie" at bounding box center [186, 220] width 7 height 7
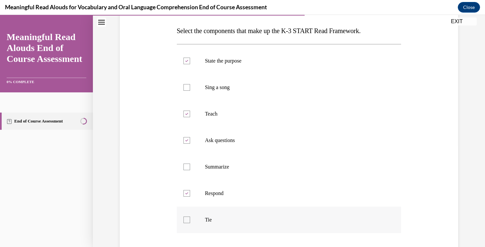
checkbox input "true"
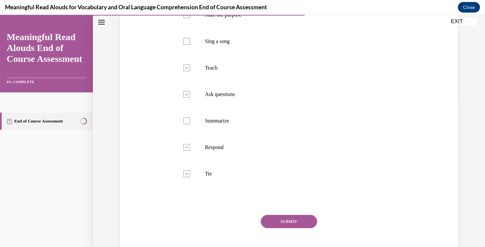
click at [286, 222] on button "SUBMIT" at bounding box center [289, 221] width 56 height 13
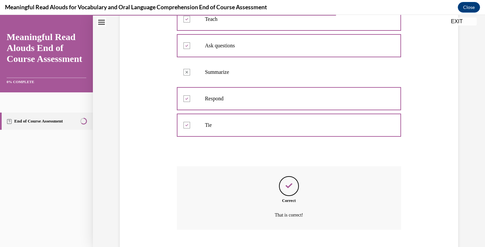
scroll to position [237, 0]
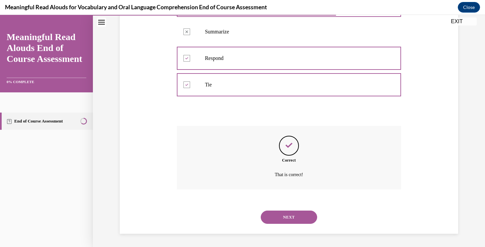
click at [291, 218] on button "NEXT" at bounding box center [289, 217] width 56 height 13
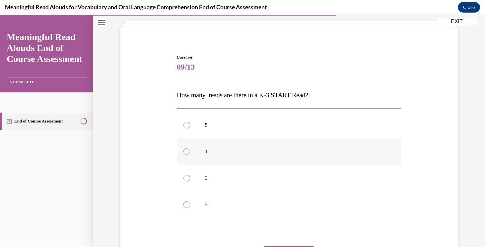
scroll to position [69, 0]
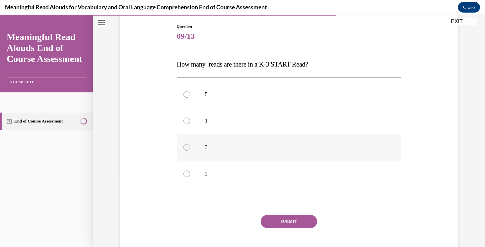
click at [238, 147] on p "3" at bounding box center [295, 147] width 180 height 7
click at [190, 147] on input "3" at bounding box center [186, 147] width 7 height 7
radio input "true"
click at [287, 217] on button "SUBMIT" at bounding box center [289, 221] width 56 height 13
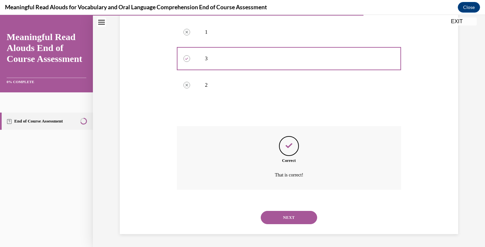
scroll to position [158, 0]
click at [284, 227] on div "NEXT" at bounding box center [289, 217] width 224 height 27
click at [288, 215] on button "NEXT" at bounding box center [289, 217] width 56 height 13
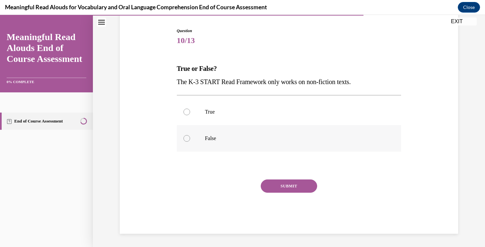
click at [209, 131] on label "False" at bounding box center [289, 138] width 224 height 27
click at [190, 135] on input "False" at bounding box center [186, 138] width 7 height 7
radio input "true"
click at [276, 179] on div "Question 10/13 True or False? The K-3 START Read Framework only works on non-fi…" at bounding box center [289, 131] width 224 height 206
click at [277, 186] on button "SUBMIT" at bounding box center [289, 186] width 56 height 13
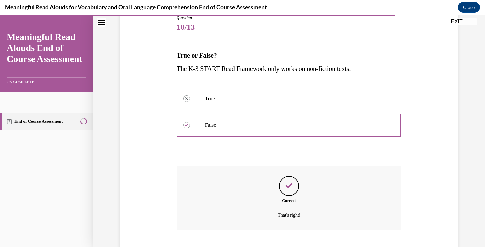
scroll to position [118, 0]
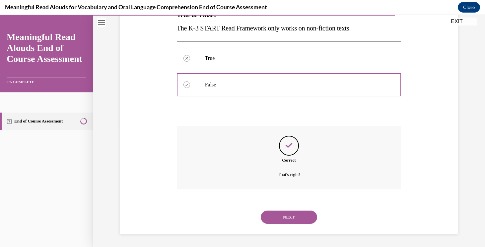
click at [293, 214] on button "NEXT" at bounding box center [289, 217] width 56 height 13
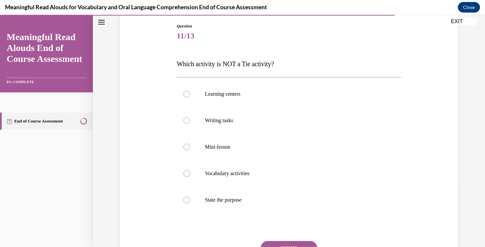
scroll to position [71, 0]
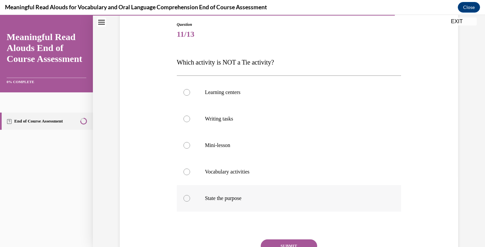
click at [215, 196] on p "State the purpose" at bounding box center [295, 198] width 180 height 7
click at [190, 196] on input "State the purpose" at bounding box center [186, 198] width 7 height 7
radio input "true"
click at [279, 242] on button "SUBMIT" at bounding box center [289, 246] width 56 height 13
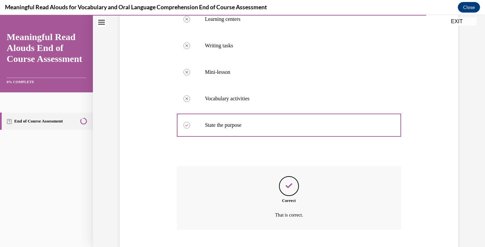
scroll to position [184, 0]
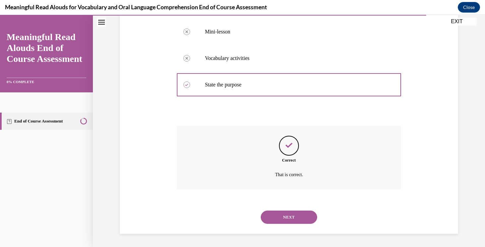
click at [295, 217] on button "NEXT" at bounding box center [289, 217] width 56 height 13
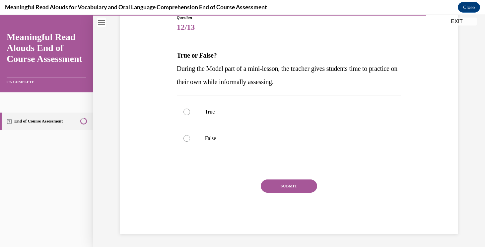
scroll to position [74, 0]
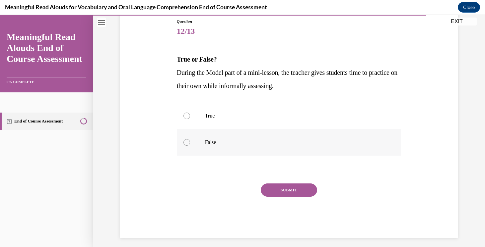
click at [230, 146] on p "False" at bounding box center [295, 142] width 180 height 7
click at [190, 146] on input "False" at bounding box center [186, 142] width 7 height 7
radio input "true"
click at [277, 197] on div "SUBMIT" at bounding box center [289, 200] width 224 height 33
click at [278, 194] on button "SUBMIT" at bounding box center [289, 190] width 56 height 13
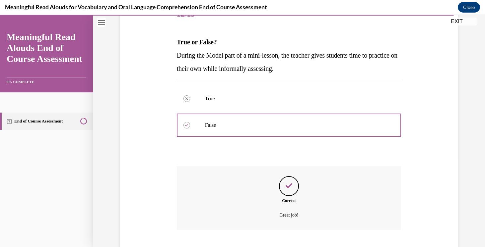
scroll to position [131, 0]
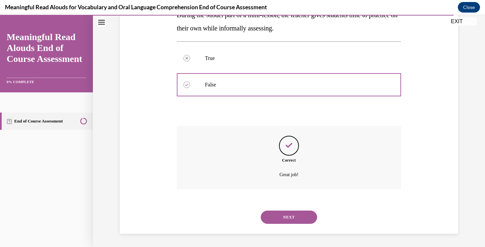
click at [290, 208] on div "NEXT" at bounding box center [289, 217] width 224 height 27
click at [290, 214] on button "NEXT" at bounding box center [289, 217] width 56 height 13
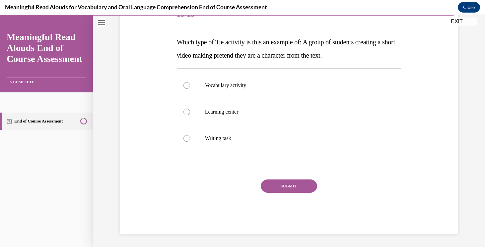
scroll to position [74, 0]
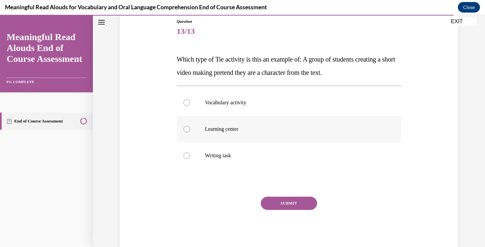
click at [240, 131] on p "Learning center" at bounding box center [295, 129] width 180 height 7
click at [190, 131] on input "Learning center" at bounding box center [186, 129] width 7 height 7
radio input "true"
click at [290, 198] on button "SUBMIT" at bounding box center [289, 203] width 56 height 13
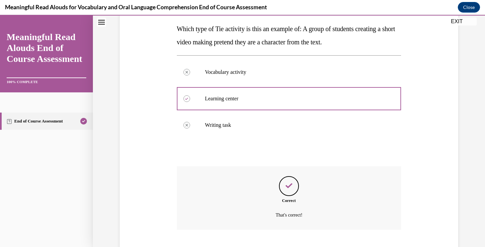
scroll to position [145, 0]
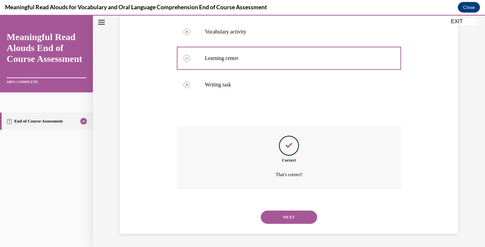
click at [295, 214] on button "NEXT" at bounding box center [289, 217] width 56 height 13
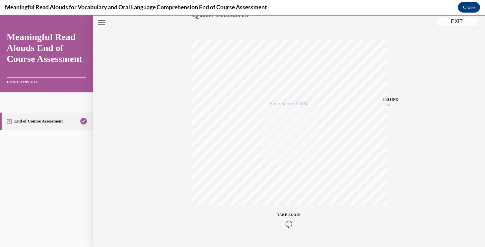
scroll to position [107, 0]
click at [456, 22] on button "EXIT" at bounding box center [457, 22] width 40 height 8
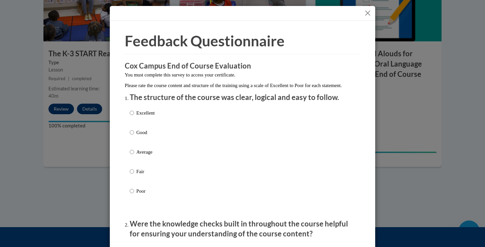
click at [364, 17] on button "Close" at bounding box center [367, 13] width 8 height 8
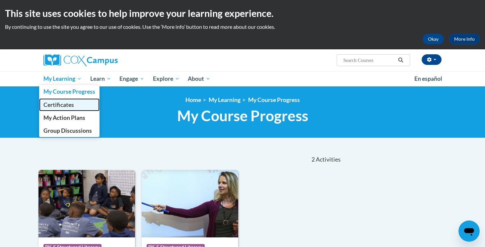
click at [69, 108] on link "Certificates" at bounding box center [69, 104] width 60 height 13
click at [76, 107] on link "Certificates" at bounding box center [69, 104] width 60 height 13
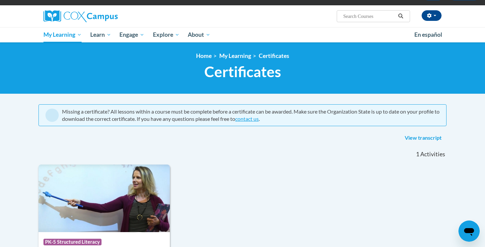
scroll to position [43, 0]
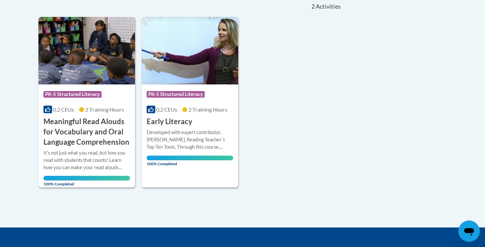
scroll to position [154, 0]
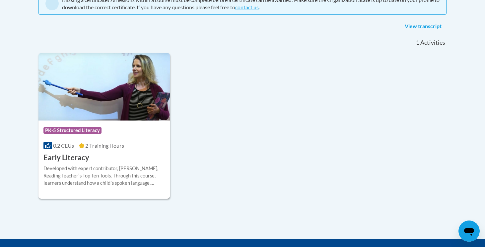
scroll to position [161, 0]
